Goal: Obtain resource: Download file/media

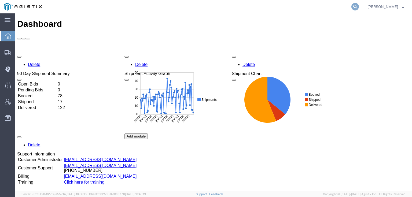
click at [359, 7] on icon at bounding box center [356, 7] width 8 height 8
paste input "56392361"
type input "56392361"
click at [359, 8] on icon at bounding box center [356, 7] width 8 height 8
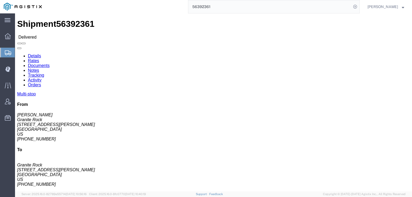
click link "Documents"
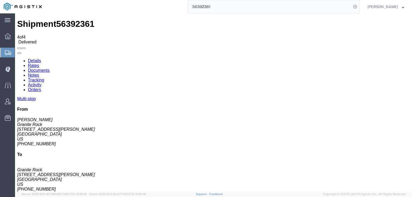
checkbox input "true"
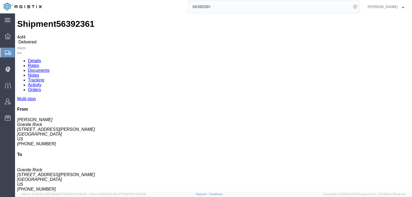
checkbox input "true"
